Goal: Check status: Check status

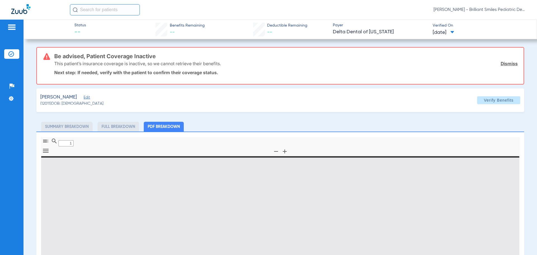
type input "0"
select select "page-width"
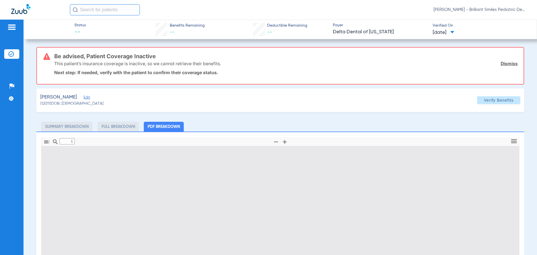
scroll to position [3, 0]
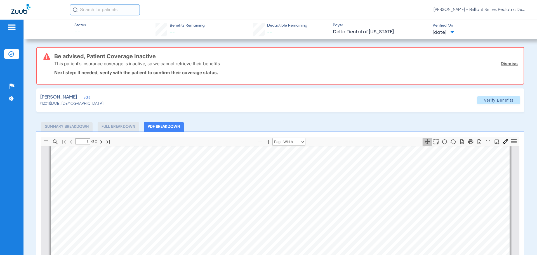
click at [506, 61] on link "Dismiss" at bounding box center [509, 64] width 17 height 6
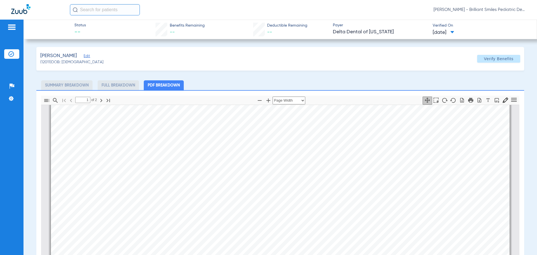
click at [71, 81] on li "Summary Breakdown" at bounding box center [66, 85] width 51 height 10
drag, startPoint x: 73, startPoint y: 84, endPoint x: 98, endPoint y: 81, distance: 25.1
click at [73, 84] on li "Summary Breakdown" at bounding box center [66, 85] width 51 height 10
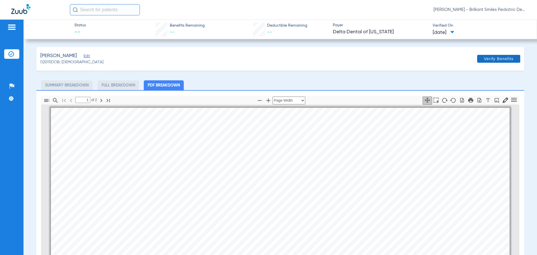
click at [487, 57] on span "Verify Benefits" at bounding box center [499, 59] width 30 height 4
click at [116, 86] on li "Full Breakdown" at bounding box center [118, 85] width 41 height 10
click at [100, 98] on icon "button" at bounding box center [101, 100] width 7 height 7
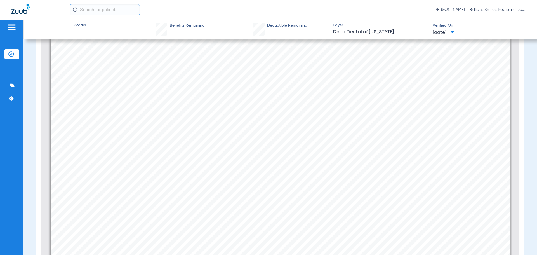
scroll to position [100, 0]
type input "1"
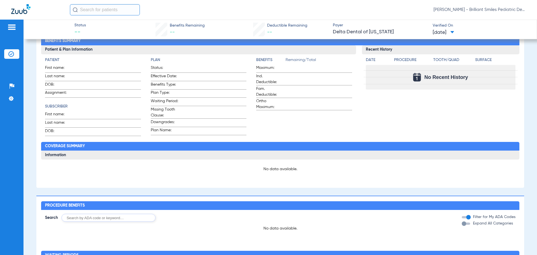
scroll to position [142, 0]
